Goal: Task Accomplishment & Management: Use online tool/utility

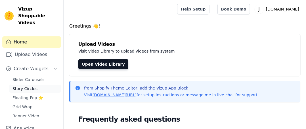
click at [16, 86] on span "Story Circles" at bounding box center [24, 89] width 25 height 6
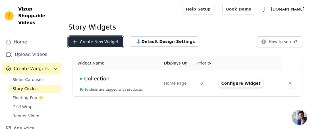
click at [104, 43] on button "Create New Widget" at bounding box center [95, 41] width 55 height 11
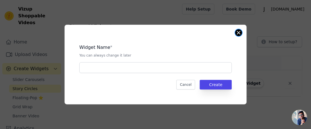
click at [241, 31] on div "Widget Name * You can always change it later Cancel Create" at bounding box center [155, 64] width 182 height 79
click at [237, 32] on button "Close modal" at bounding box center [238, 32] width 7 height 7
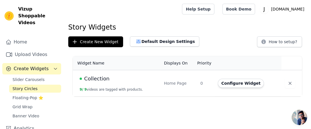
click at [20, 86] on span "Story Circles" at bounding box center [24, 89] width 25 height 6
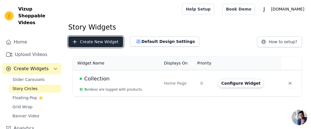
click at [81, 43] on button "Create New Widget" at bounding box center [95, 41] width 55 height 11
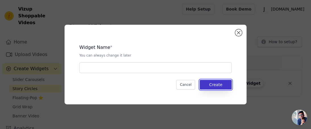
click at [212, 85] on button "Create" at bounding box center [215, 85] width 32 height 10
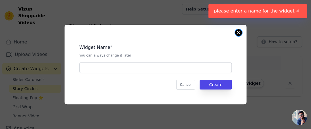
click at [241, 33] on button "Close modal" at bounding box center [238, 32] width 7 height 7
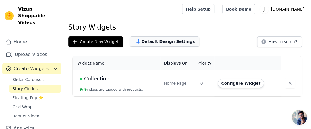
click at [169, 41] on button "Default Design Settings" at bounding box center [164, 41] width 69 height 10
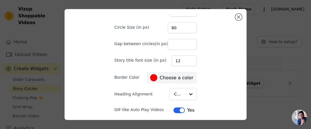
scroll to position [51, 0]
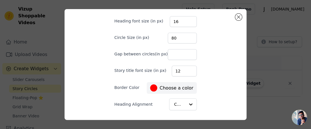
click at [149, 65] on div "Set Story Widget Defaults Desktop Mobile Heading Heading font size (in px) 16 C…" at bounding box center [155, 13] width 101 height 103
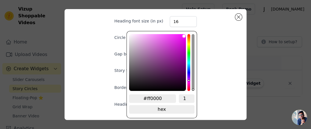
type input "#fb00ff"
click at [188, 81] on div "hue channel" at bounding box center [188, 62] width 3 height 57
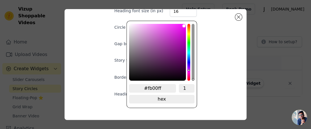
scroll to position [0, 0]
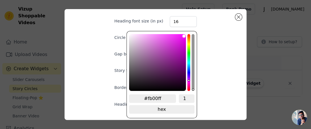
type input "#ff00dd"
click at [188, 83] on div "hue channel" at bounding box center [188, 62] width 3 height 57
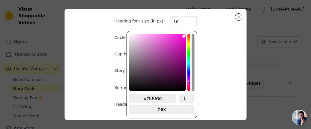
type input "#fb00ff"
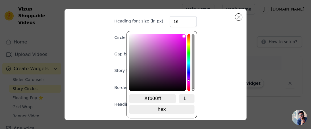
type input "#ff00fb"
type input "#ff00f2"
type input "#ff00ea"
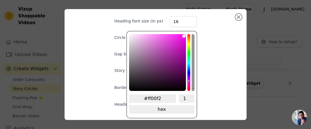
type input "#ff00ea"
type input "#ff00dd"
type input "#ff00d4"
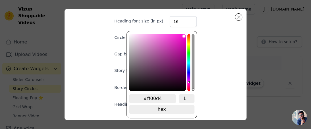
type input "#ff00c3"
type input "#ff00bf"
type input "#ff00b7"
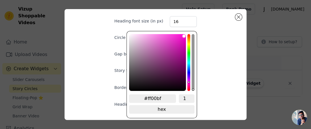
type input "#ff00b7"
type input "#ff00ae"
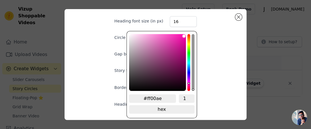
type input "#ff00a6"
type input "#ff009d"
type input "#ff0099"
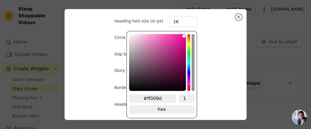
type input "#ff0099"
type input "#ff0088"
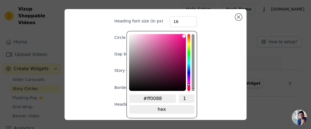
type input "#ff0080"
type input "#ff0077"
type input "#ff0073"
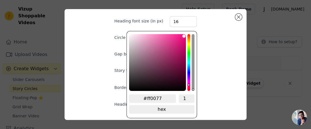
type input "#ff0073"
type input "#ff0062"
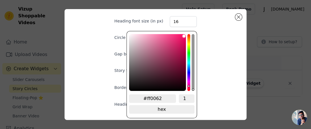
type input "#ff0073"
type input "#ff0077"
type input "#ff0080"
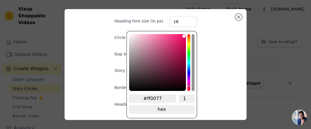
type input "#ff0080"
type input "#ff0090"
type input "#ff0099"
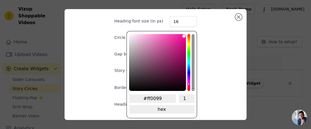
type input "#ff0088"
type input "#ff0080"
type input "#ff0077"
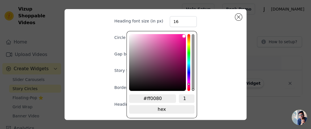
type input "#ff0077"
type input "#ff0073"
type input "#ff0062"
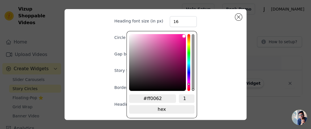
type input "#ff0059"
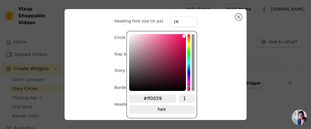
drag, startPoint x: 188, startPoint y: 81, endPoint x: 189, endPoint y: 87, distance: 6.3
click at [189, 87] on div "hue channel" at bounding box center [188, 62] width 3 height 57
type input "#f30c5d"
type input "#f10c5c"
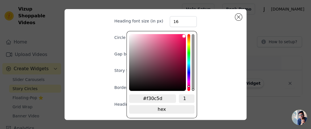
type input "#f10c5c"
type input "#f1105f"
type input "#ef1461"
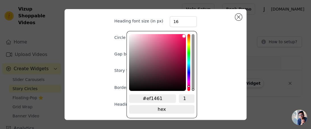
type input "#ef1763"
type input "#ef1c66"
type input "#ef1f68"
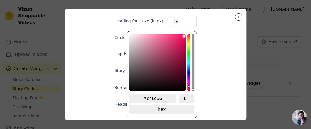
type input "#ef1f68"
type input "#ef2069"
type input "#ef2169"
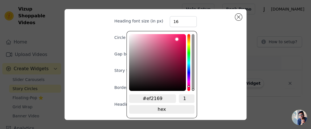
type input "#ef236b"
type input "#ef256c"
type input "#ef276d"
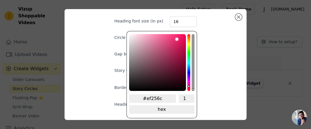
type input "#ef276d"
type input "#ef286e"
type input "#ef296f"
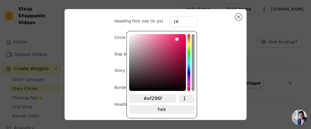
type input "#f22d72"
type input "#f52f74"
type input "#f63276"
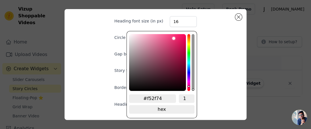
type input "#f63276"
type input "#f73378"
type input "#f83579"
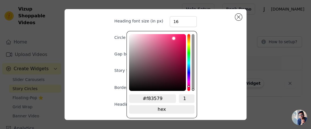
type input "#fa357a"
type input "#fb357b"
type input "#fb387c"
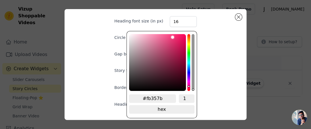
type input "#fb387c"
drag, startPoint x: 183, startPoint y: 37, endPoint x: 173, endPoint y: 35, distance: 10.1
click at [173, 35] on div "brightness channel" at bounding box center [172, 63] width 3 height 56
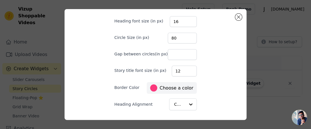
click at [221, 53] on div "Set Story Widget Defaults Desktop Mobile Heading Heading font size (in px) 16 C…" at bounding box center [155, 65] width 173 height 103
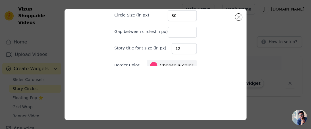
scroll to position [80, 0]
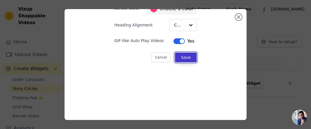
click at [185, 57] on button "Save" at bounding box center [186, 58] width 22 height 10
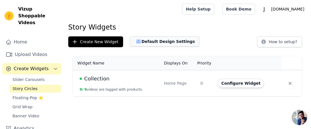
click at [149, 39] on button "Default Design Settings" at bounding box center [164, 41] width 69 height 10
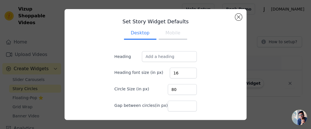
click at [164, 36] on button "Mobile" at bounding box center [172, 33] width 28 height 12
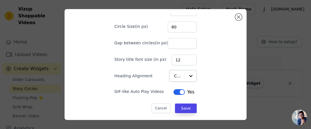
scroll to position [34, 0]
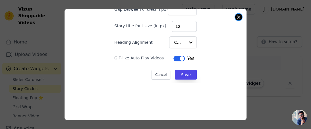
click at [236, 18] on button "Close modal" at bounding box center [238, 17] width 7 height 7
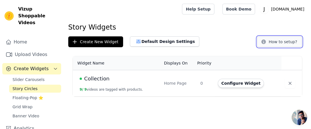
click at [280, 42] on button "How to setup?" at bounding box center [279, 41] width 45 height 11
click at [293, 117] on span "Open chat" at bounding box center [298, 117] width 15 height 15
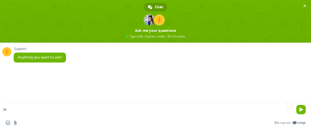
type textarea "Hi"
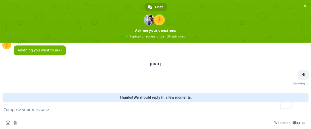
scroll to position [1, 0]
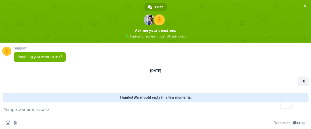
click at [66, 104] on textarea "To enrich screen reader interactions, please activate Accessibility in Grammarl…" at bounding box center [148, 109] width 290 height 14
click at [33, 109] on textarea "Please confirm the option story circle" at bounding box center [148, 109] width 290 height 14
click at [32, 111] on textarea "Please confirm the option story circle" at bounding box center [148, 109] width 290 height 14
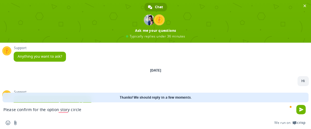
scroll to position [38, 0]
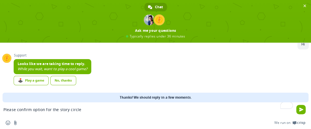
click at [93, 116] on div "Insert an emoji Send a file We run on Crisp" at bounding box center [155, 122] width 311 height 12
click at [90, 109] on textarea "Please confirm option for the story circle" at bounding box center [148, 109] width 290 height 14
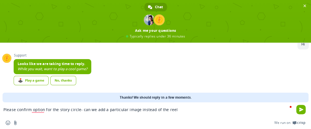
type textarea "Please confirm option for the story circle- can we add a particular image inste…"
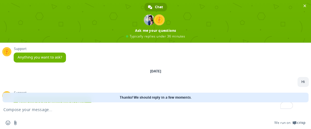
scroll to position [52, 0]
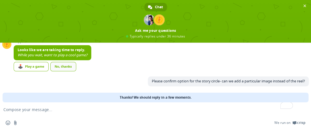
click at [74, 65] on link "No, thanks" at bounding box center [63, 66] width 26 height 9
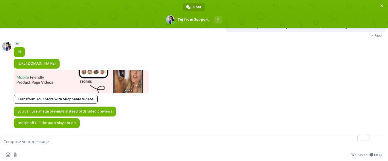
click at [38, 129] on textarea "To enrich screen reader interactions, please activate Accessibility in Grammarl…" at bounding box center [187, 142] width 368 height 14
click at [36, 64] on link "[URL][DOMAIN_NAME]" at bounding box center [37, 63] width 38 height 5
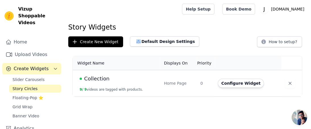
scroll to position [1, 0]
type textarea "Please confirm option for the story circle- can we add a particular image inste…"
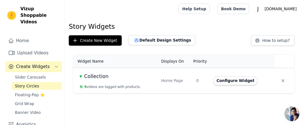
scroll to position [12, 0]
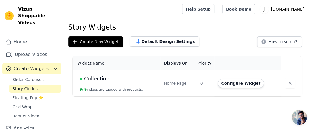
click at [109, 89] on button "9 / 9 videos are tagged with products." at bounding box center [110, 89] width 63 height 5
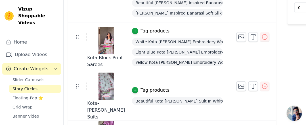
scroll to position [142, 0]
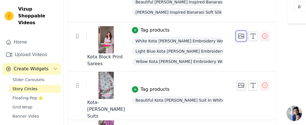
click at [239, 34] on icon "button" at bounding box center [242, 36] width 6 height 4
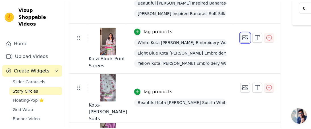
scroll to position [0, 0]
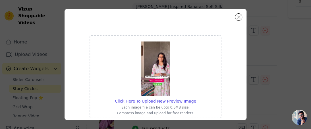
click at [277, 48] on div "Click Here To Upload New Preview Image Each image file can be upto 0.5MB size. …" at bounding box center [155, 64] width 292 height 129
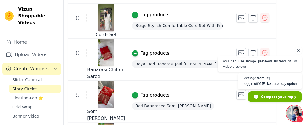
scroll to position [381, 0]
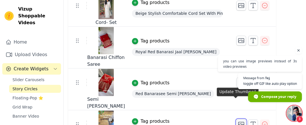
click at [239, 122] on icon "button" at bounding box center [242, 124] width 6 height 4
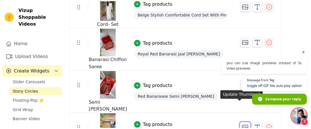
scroll to position [0, 0]
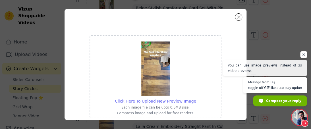
click at [147, 102] on span "Click Here To Upload New Preview Image" at bounding box center [155, 101] width 81 height 5
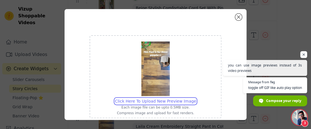
click at [196, 98] on input "Click Here To Upload New Preview Image Each image file can be upto 0.5MB size. …" at bounding box center [196, 98] width 0 height 0
type input "C:\fakepath\Untitled design.png"
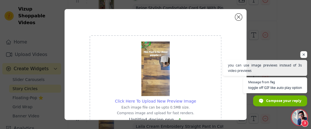
click at [162, 102] on span "Click Here To Upload New Preview Image" at bounding box center [155, 101] width 81 height 5
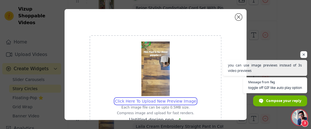
click at [196, 98] on input "Click Here To Upload New Preview Image Each image file can be upto 0.5MB size. …" at bounding box center [196, 98] width 0 height 0
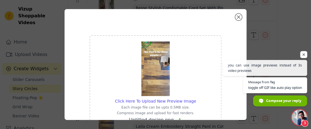
click at [302, 55] on span "Open chat" at bounding box center [303, 54] width 7 height 7
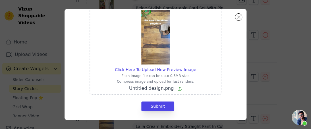
scroll to position [47, 0]
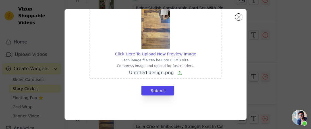
click at [151, 73] on span "Untitled design.png" at bounding box center [151, 72] width 45 height 5
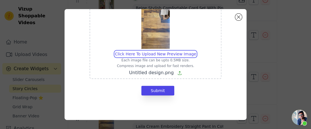
click at [196, 51] on input "Click Here To Upload New Preview Image Each image file can be upto 0.5MB size. …" at bounding box center [196, 51] width 0 height 0
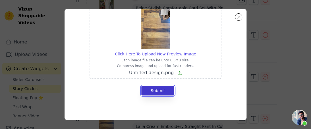
click at [164, 92] on button "Submit" at bounding box center [157, 91] width 33 height 10
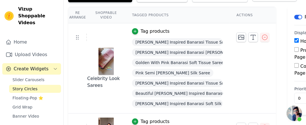
scroll to position [12, 0]
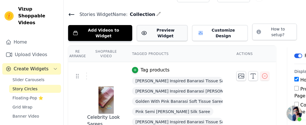
click at [161, 32] on button "Preview Widget" at bounding box center [162, 33] width 51 height 16
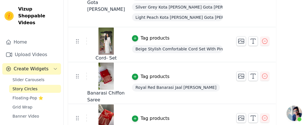
scroll to position [381, 0]
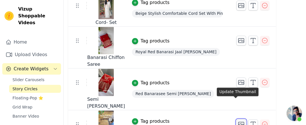
click at [239, 122] on icon "button" at bounding box center [242, 124] width 6 height 4
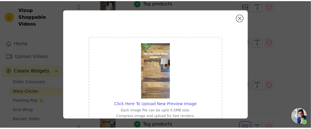
scroll to position [0, 0]
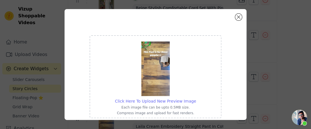
click at [168, 100] on span "Click Here To Upload New Preview Image" at bounding box center [155, 101] width 81 height 5
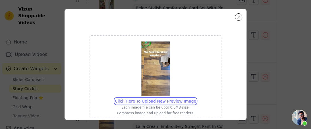
click at [196, 98] on input "Click Here To Upload New Preview Image Each image file can be upto 0.5MB size. …" at bounding box center [196, 98] width 0 height 0
type input "C:\fakepath\Untitled design.png"
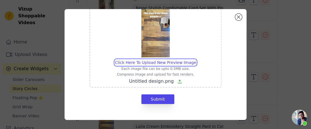
scroll to position [47, 0]
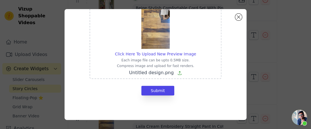
click at [177, 74] on icon at bounding box center [179, 73] width 5 height 5
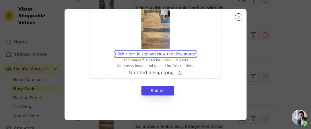
click at [196, 51] on input "Click Here To Upload New Preview Image Each image file can be upto 0.5MB size. …" at bounding box center [196, 51] width 0 height 0
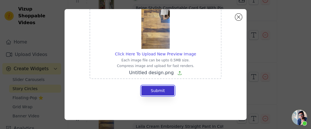
click at [148, 92] on button "Submit" at bounding box center [157, 91] width 33 height 10
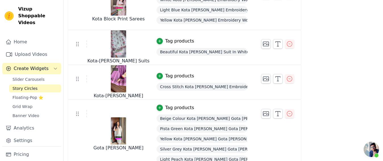
scroll to position [325, 0]
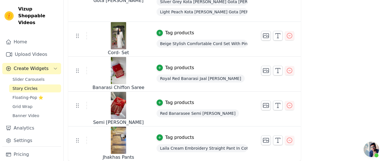
click at [171, 129] on div "Tag products" at bounding box center [179, 137] width 29 height 7
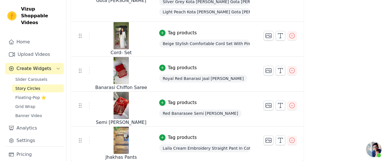
scroll to position [0, 0]
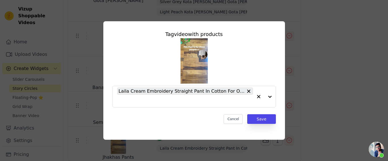
click at [200, 57] on img at bounding box center [194, 60] width 27 height 45
click at [235, 118] on button "Cancel" at bounding box center [233, 119] width 19 height 10
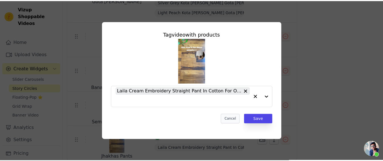
scroll to position [325, 0]
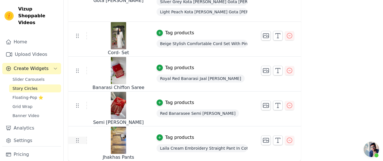
click at [78, 129] on use at bounding box center [77, 141] width 2 height 4
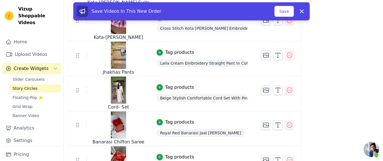
scroll to position [219, 0]
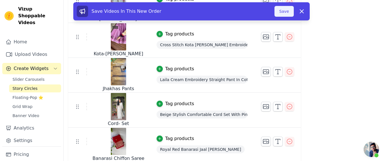
click at [282, 12] on button "Save" at bounding box center [283, 11] width 19 height 11
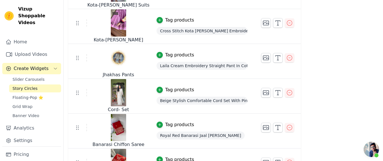
scroll to position [219, 0]
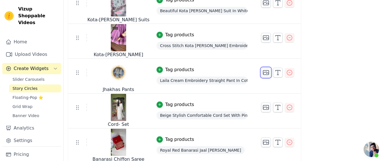
click at [262, 71] on icon "button" at bounding box center [265, 72] width 7 height 7
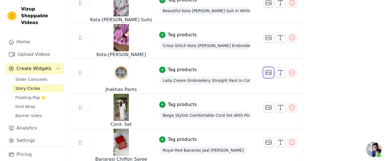
scroll to position [0, 0]
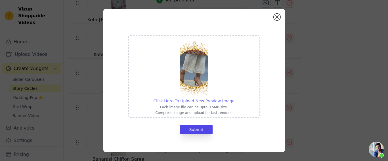
click at [187, 101] on span "Click Here To Upload New Preview Image" at bounding box center [194, 101] width 81 height 5
click at [234, 98] on input "Click Here To Upload New Preview Image Each image file can be upto 0.5MB size. …" at bounding box center [234, 98] width 0 height 0
type input "C:\fakepath\Untitled design (1).png"
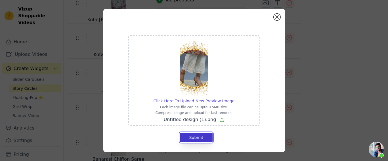
click at [189, 129] on button "Submit" at bounding box center [196, 138] width 33 height 10
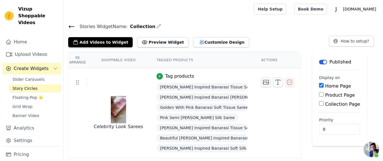
click at [70, 27] on icon at bounding box center [71, 27] width 5 height 2
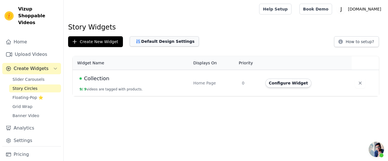
click at [159, 42] on button "Default Design Settings" at bounding box center [164, 41] width 69 height 10
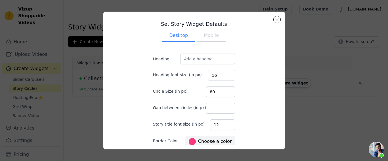
click at [189, 129] on div at bounding box center [192, 141] width 7 height 7
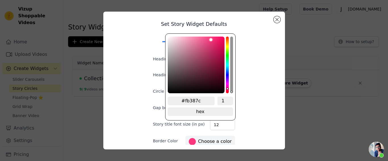
type input "#f23d7c"
type input "#f24280"
type input "#f25d91"
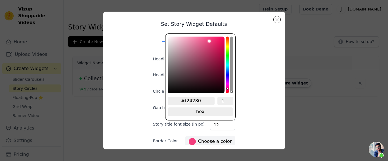
type input "#f25d91"
type input "#f26c9b"
type input "#f27ba5"
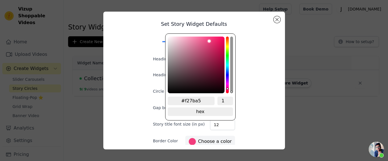
type input "#f285ab"
type input "#f289ae"
type input "#f28baf"
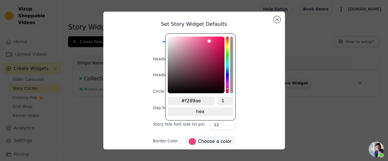
type input "#f28baf"
type input "#f28cb0"
type input "#f291b3"
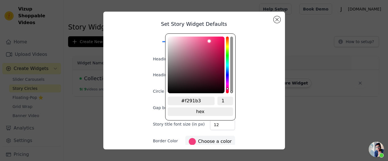
type input "#f297b7"
type input "#f298b7"
type input "#f29ab9"
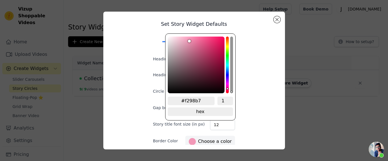
type input "#f29ab9"
type input "#f29ebb"
type input "#f2a9c2"
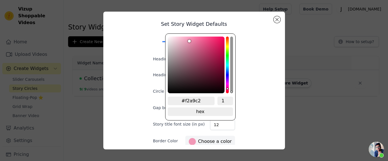
type input "#f2aac3"
type input "#f2b0c7"
type input "#f2b5ca"
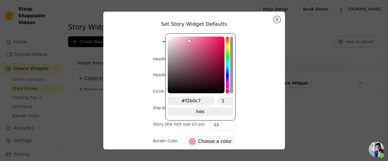
type input "#f2b5ca"
type input "#f2bdd0"
type input "#f2c3d4"
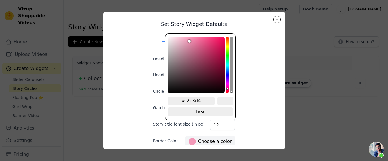
type input "#f2cdda"
type input "#f2d6e0"
type input "#f2dde4"
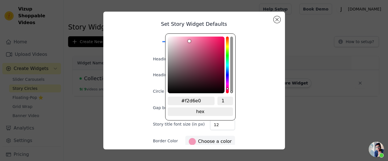
type input "#f2dde4"
type input "#f2e4e9"
type input "#f2f0f1"
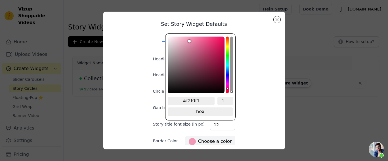
type input "#f2f2f2"
type input "#f5f5f5"
type input "#fafafa"
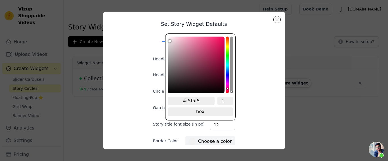
type input "#fafafa"
type input "#fdfdfd"
type input "#ffffff"
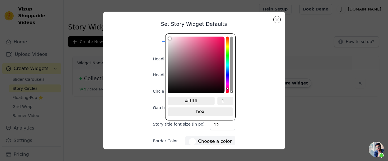
drag, startPoint x: 210, startPoint y: 39, endPoint x: 156, endPoint y: 35, distance: 53.9
click at [156, 35] on div "Set Story Widget Defaults Desktop Mobile Heading Heading font size (in px) 16 C…" at bounding box center [194, 80] width 101 height 129
click at [255, 99] on div "Set Story Widget Defaults Desktop Mobile Heading Heading font size (in px) 16 C…" at bounding box center [194, 80] width 173 height 129
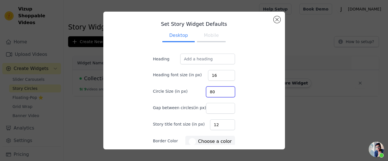
click at [206, 93] on input "80" at bounding box center [220, 92] width 29 height 11
click at [219, 93] on input "80" at bounding box center [220, 92] width 29 height 11
click at [234, 93] on div "Set Story Widget Defaults Desktop Mobile Heading Heading font size (in px) 16 C…" at bounding box center [194, 80] width 101 height 129
click at [212, 91] on input "80" at bounding box center [220, 92] width 29 height 11
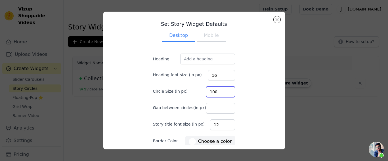
type input "100"
click at [220, 90] on input "100" at bounding box center [220, 92] width 29 height 11
click at [241, 89] on div "Set Story Widget Defaults Desktop Mobile Heading Heading font size (in px) 16 C…" at bounding box center [194, 80] width 173 height 129
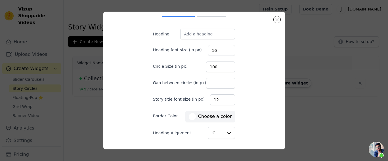
scroll to position [55, 0]
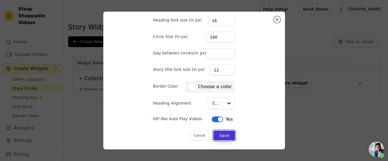
click at [218, 129] on button "Save" at bounding box center [225, 136] width 22 height 10
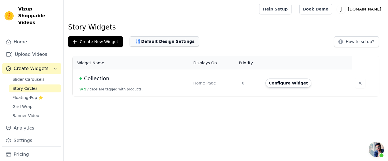
click at [145, 41] on button "Default Design Settings" at bounding box center [164, 41] width 69 height 10
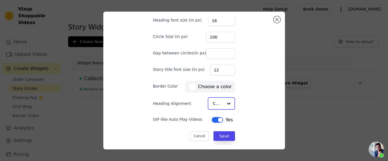
click at [214, 105] on div "Center" at bounding box center [222, 103] width 28 height 12
click at [214, 115] on div "Center" at bounding box center [220, 117] width 25 height 12
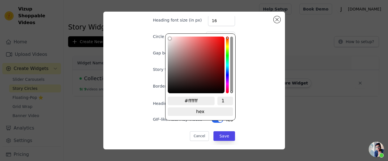
click at [204, 84] on div "Set Story Widget Defaults Desktop Mobile Heading Heading font size (in px) 16 C…" at bounding box center [194, 25] width 101 height 129
type input "#f8f3f3"
type input "#f8f5f5"
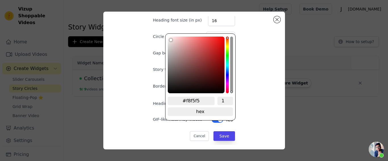
type input "#f8f8f8"
type input "#fafafa"
type input "#fbfbfb"
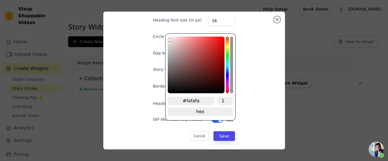
type input "#fbfbfb"
drag, startPoint x: 169, startPoint y: 38, endPoint x: 164, endPoint y: 37, distance: 5.4
click at [164, 37] on div "Set Story Widget Defaults Desktop Mobile Heading Heading font size (in px) 16 C…" at bounding box center [194, 25] width 101 height 129
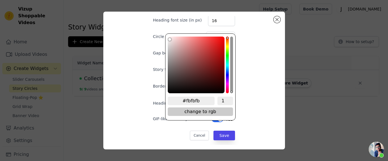
click at [198, 112] on span "change to rgb" at bounding box center [200, 112] width 65 height 9
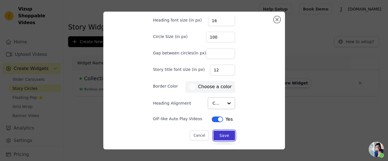
click at [215, 129] on button "Save" at bounding box center [225, 136] width 22 height 10
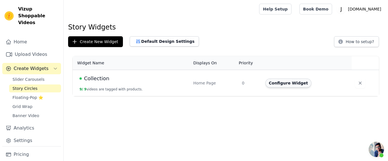
click at [283, 83] on button "Configure Widget" at bounding box center [288, 83] width 46 height 9
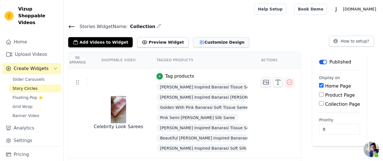
click at [195, 43] on button "Customize Design" at bounding box center [221, 42] width 56 height 10
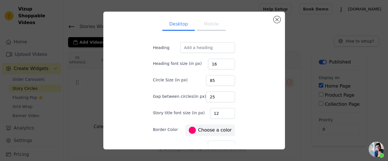
click at [204, 128] on label "#ff0073 Choose a color" at bounding box center [210, 130] width 43 height 7
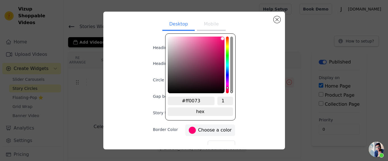
type input "#f8f3f5"
click at [169, 39] on div "saturation channel" at bounding box center [196, 40] width 56 height 3
type input "#f5e6ed"
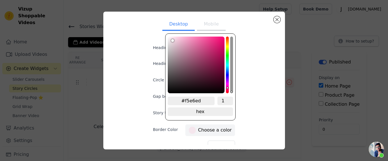
type input "#f5e8ed"
type input "#f5e9ee"
type input "#f5eaef"
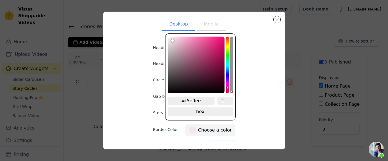
type input "#f5eaef"
type input "#f7f0f3"
type input "#f8f4f6"
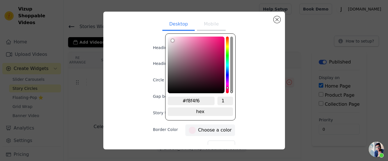
type input "#faf9f9"
type input "#fbfbfb"
type input "#fdfdfd"
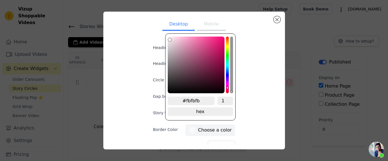
type input "#fdfdfd"
type input "#ffffff"
drag, startPoint x: 171, startPoint y: 39, endPoint x: 155, endPoint y: 33, distance: 16.8
click at [156, 33] on div "Desktop Mobile Heading Heading font size (in px) 16 Circle Size (in px) 85 Gap …" at bounding box center [194, 80] width 101 height 129
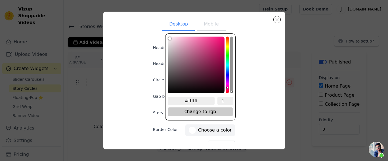
click at [201, 112] on span "change to rgb" at bounding box center [200, 112] width 65 height 9
click at [198, 112] on span "change to hsv" at bounding box center [200, 112] width 65 height 9
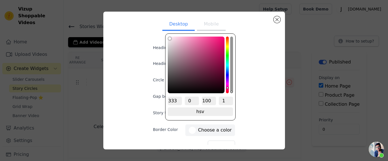
click at [263, 76] on div "Desktop Mobile Heading Heading font size (in px) 16 Circle Size (in px) 85 Gap …" at bounding box center [194, 80] width 173 height 129
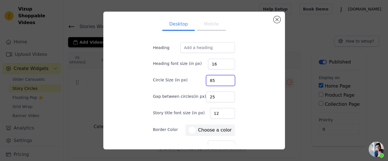
click at [220, 83] on input "85" at bounding box center [220, 80] width 29 height 11
click at [220, 82] on input "85" at bounding box center [220, 80] width 29 height 11
type input "100"
click at [219, 78] on input "100" at bounding box center [220, 80] width 29 height 11
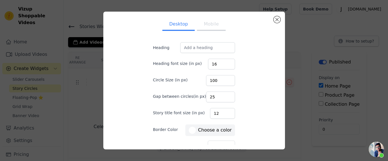
click at [232, 101] on div "Desktop Mobile Heading Heading font size (in px) 16 Circle Size (in px) 100 Gap…" at bounding box center [194, 80] width 101 height 129
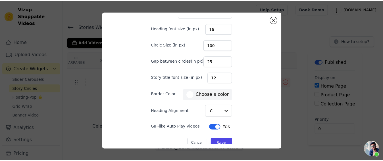
scroll to position [43, 0]
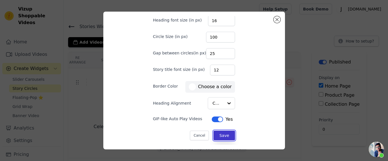
click at [221, 129] on button "Save" at bounding box center [225, 136] width 22 height 10
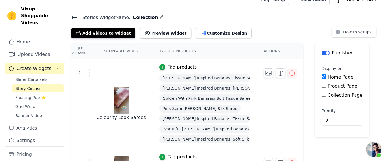
scroll to position [0, 0]
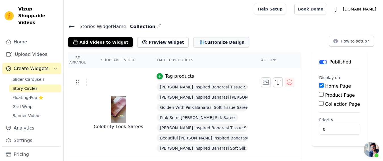
click at [195, 42] on button "Customize Design" at bounding box center [221, 42] width 56 height 10
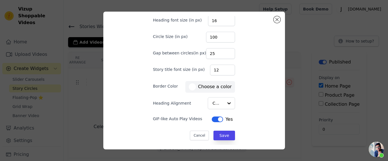
scroll to position [8, 0]
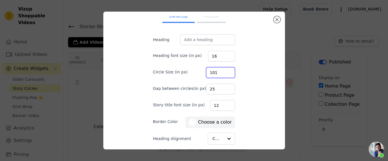
click at [220, 71] on input "101" at bounding box center [220, 72] width 29 height 11
click at [220, 71] on input "102" at bounding box center [220, 72] width 29 height 11
click at [220, 71] on input "103" at bounding box center [220, 72] width 29 height 11
click at [220, 71] on input "104" at bounding box center [220, 72] width 29 height 11
click at [220, 71] on input "105" at bounding box center [220, 72] width 29 height 11
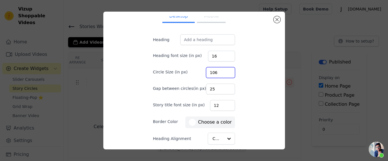
click at [220, 71] on input "106" at bounding box center [220, 72] width 29 height 11
click at [220, 71] on input "107" at bounding box center [220, 72] width 29 height 11
click at [220, 71] on input "108" at bounding box center [220, 72] width 29 height 11
click at [220, 71] on input "109" at bounding box center [220, 72] width 29 height 11
click at [220, 71] on input "110" at bounding box center [220, 72] width 29 height 11
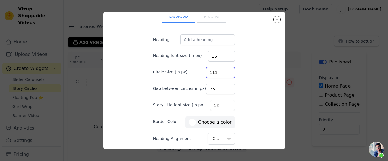
click at [220, 71] on input "111" at bounding box center [220, 72] width 29 height 11
click at [221, 71] on input "112" at bounding box center [220, 72] width 29 height 11
click at [221, 71] on input "113" at bounding box center [220, 72] width 29 height 11
click at [221, 71] on input "114" at bounding box center [220, 72] width 29 height 11
click at [221, 71] on input "115" at bounding box center [220, 72] width 29 height 11
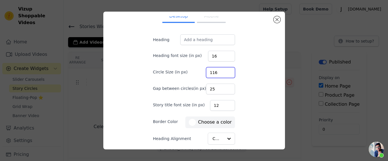
click at [221, 71] on input "116" at bounding box center [220, 72] width 29 height 11
click at [221, 71] on input "117" at bounding box center [220, 72] width 29 height 11
click at [221, 71] on input "118" at bounding box center [220, 72] width 29 height 11
click at [221, 71] on input "119" at bounding box center [220, 72] width 29 height 11
type input "120"
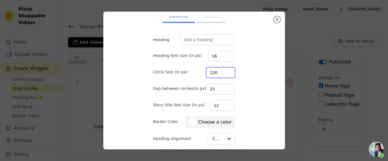
click at [221, 71] on input "120" at bounding box center [220, 72] width 29 height 11
click at [245, 86] on div "Desktop Mobile Heading Heading font size (in px) 16 Circle Size (in px) 120 Gap…" at bounding box center [194, 80] width 173 height 129
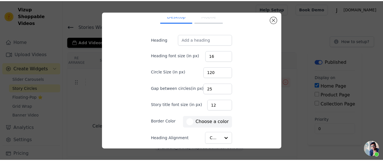
scroll to position [43, 0]
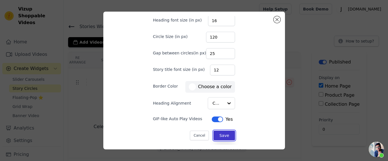
click at [220, 129] on button "Save" at bounding box center [225, 136] width 22 height 10
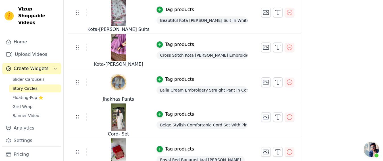
scroll to position [213, 0]
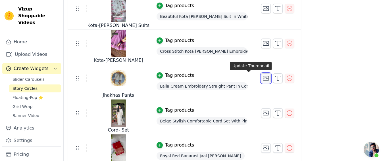
click at [262, 76] on icon "button" at bounding box center [265, 78] width 7 height 7
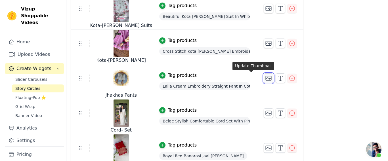
scroll to position [0, 0]
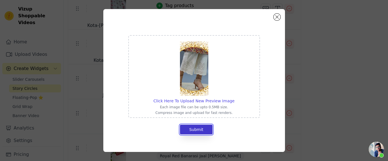
click at [198, 129] on button "Submit" at bounding box center [196, 130] width 33 height 10
click at [175, 100] on span "Click Here To Upload New Preview Image" at bounding box center [194, 101] width 81 height 5
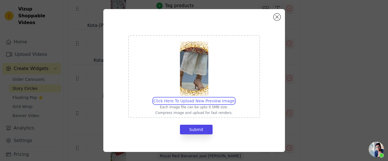
click at [234, 98] on input "Click Here To Upload New Preview Image Each image file can be upto 0.5MB size. …" at bounding box center [234, 98] width 0 height 0
type input "C:\fakepath\Untitled design (2).png"
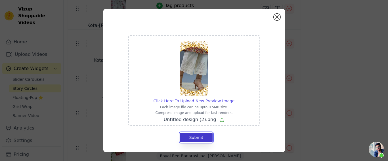
click at [196, 129] on button "Submit" at bounding box center [196, 138] width 33 height 10
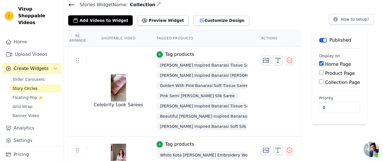
scroll to position [6, 0]
